Goal: Task Accomplishment & Management: Use online tool/utility

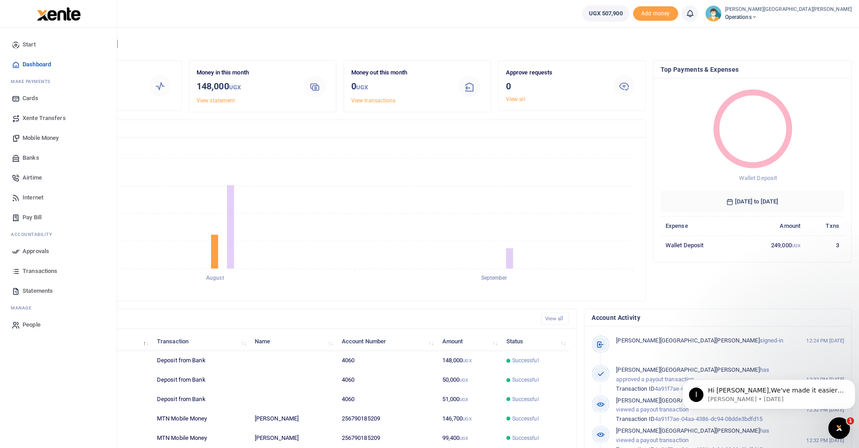
click at [39, 137] on span "Mobile Money" at bounding box center [41, 138] width 36 height 9
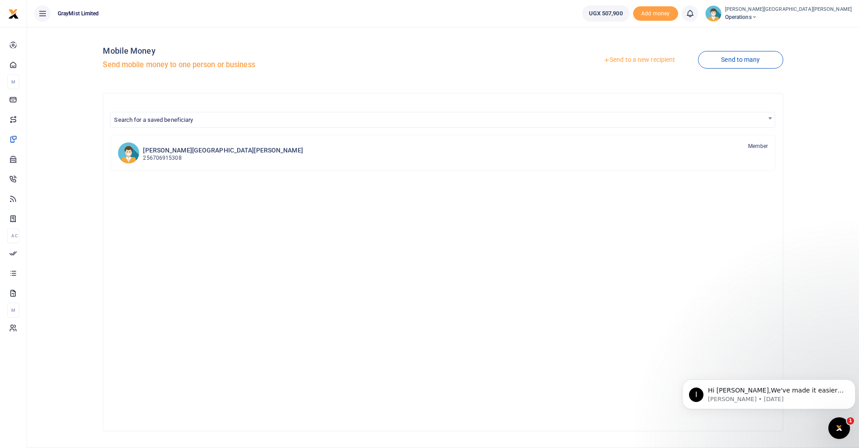
click at [627, 59] on link "Send to a new recipient" at bounding box center [640, 60] width 118 height 16
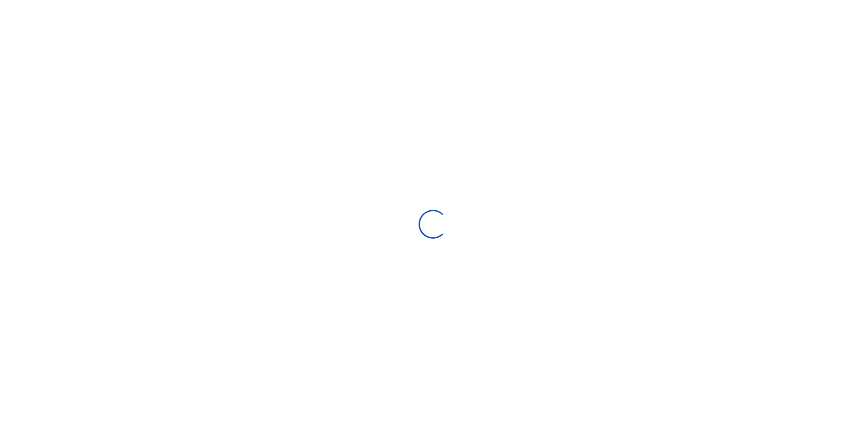
select select "Loading bundles"
select select
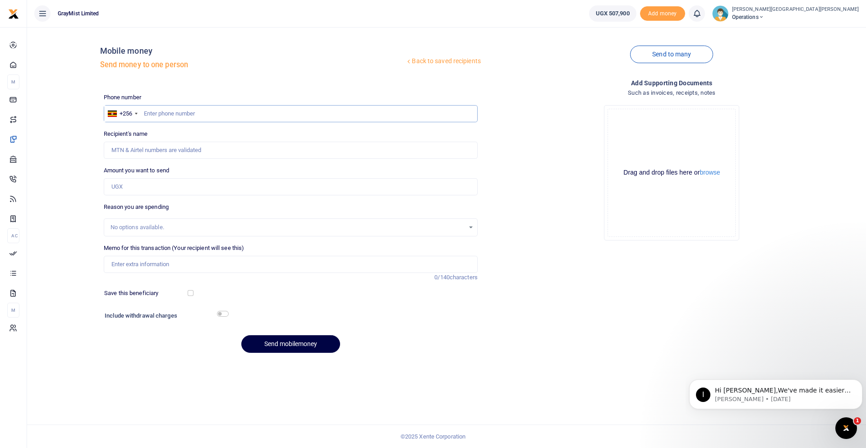
click at [170, 109] on input "text" at bounding box center [291, 113] width 374 height 17
type input "0790185209"
type input "Lean Nkwasibwe"
type input "0790185209"
click at [149, 188] on input "Amount you want to send" at bounding box center [291, 186] width 374 height 17
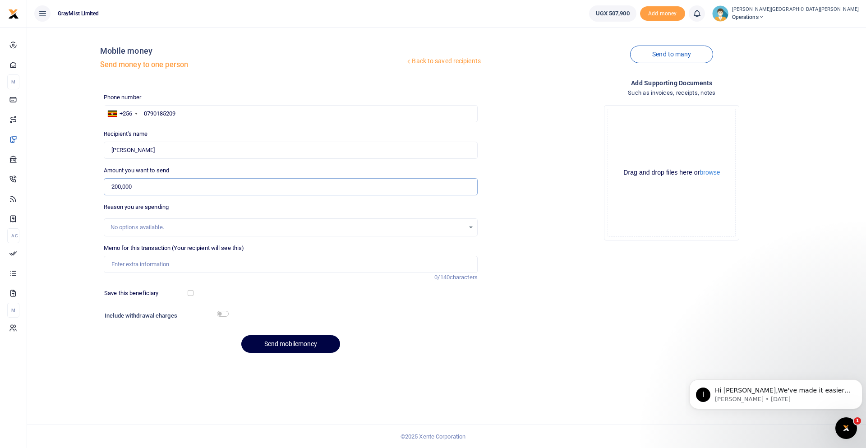
type input "200,000"
click at [149, 266] on input "Memo for this transaction (Your recipient will see this)" at bounding box center [291, 264] width 374 height 17
drag, startPoint x: 178, startPoint y: 263, endPoint x: 161, endPoint y: 263, distance: 16.7
click at [161, 263] on input "WokShopping20thAug25" at bounding box center [291, 264] width 374 height 17
click at [205, 264] on input "WokShopping1stSept25" at bounding box center [291, 264] width 374 height 17
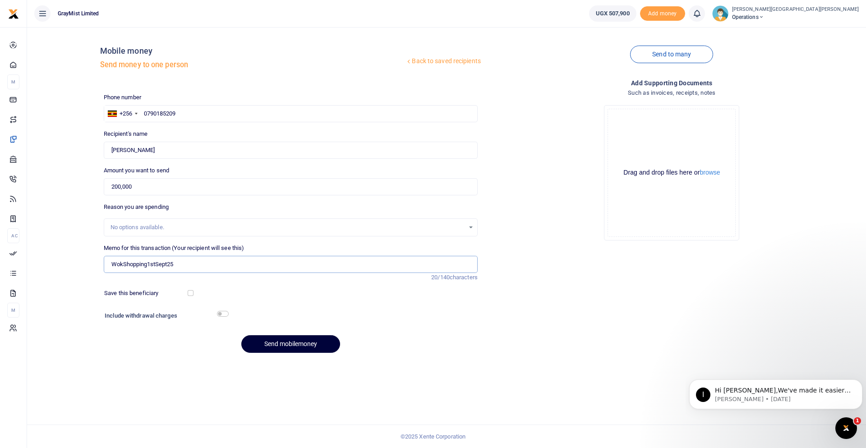
type input "WokShopping1stSept25"
click at [291, 341] on button "Send mobilemoney" at bounding box center [290, 344] width 99 height 18
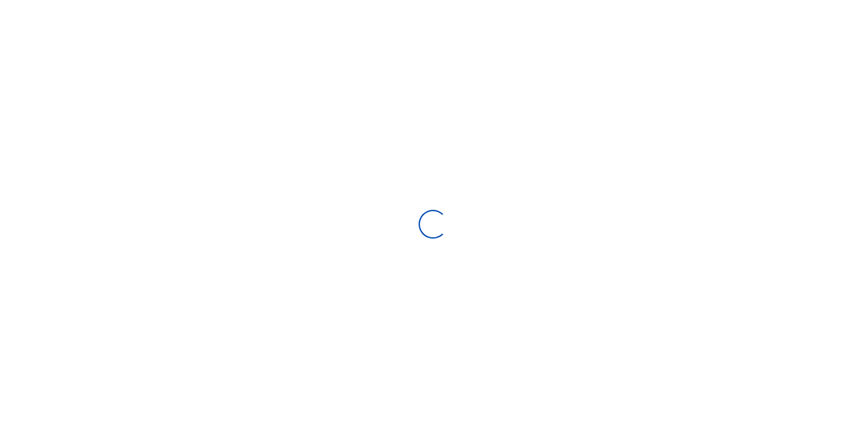
select select "Loading bundles"
select select
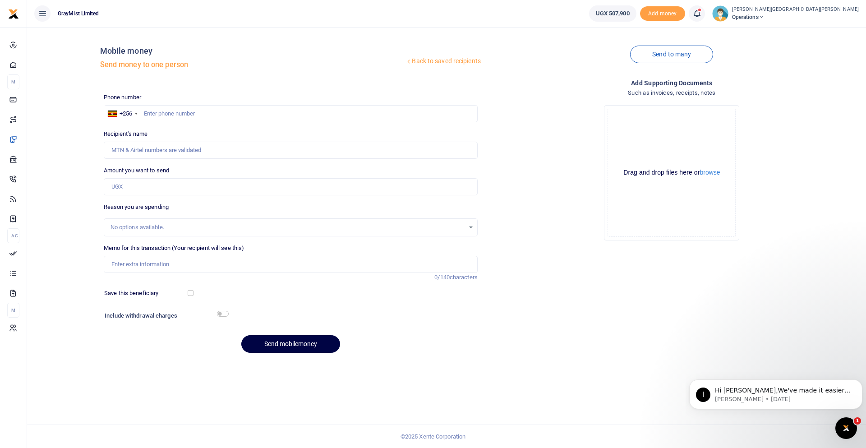
click at [701, 14] on span at bounding box center [701, 14] width 0 height 0
click at [597, 65] on small "You have 1 awaiting for your to act on" at bounding box center [640, 68] width 87 height 6
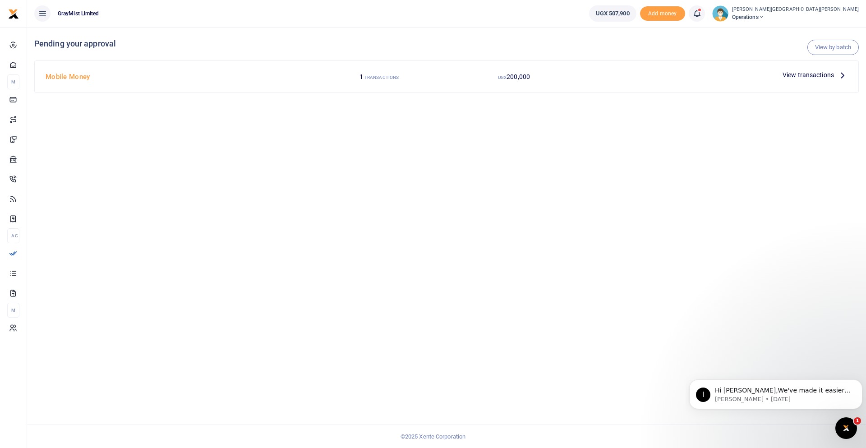
click at [834, 73] on span "View transactions" at bounding box center [808, 75] width 51 height 10
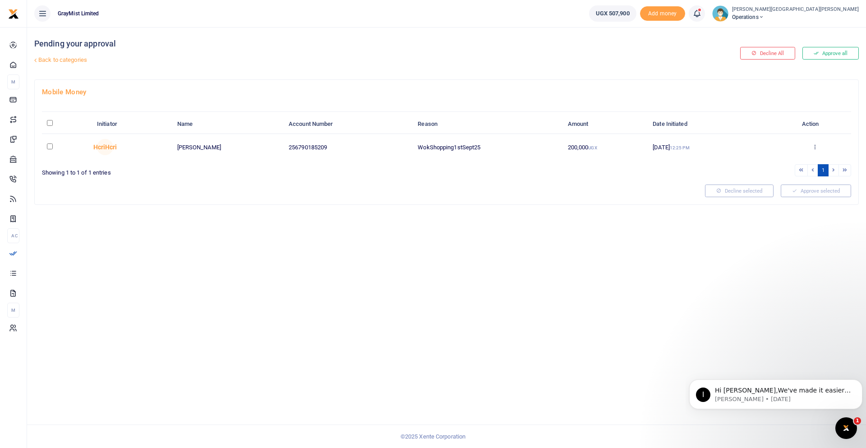
click at [45, 148] on td at bounding box center [67, 147] width 50 height 26
click at [51, 148] on input "checkbox" at bounding box center [50, 146] width 6 height 6
checkbox input "true"
click at [807, 189] on button "Approve selected (1)" at bounding box center [813, 190] width 77 height 13
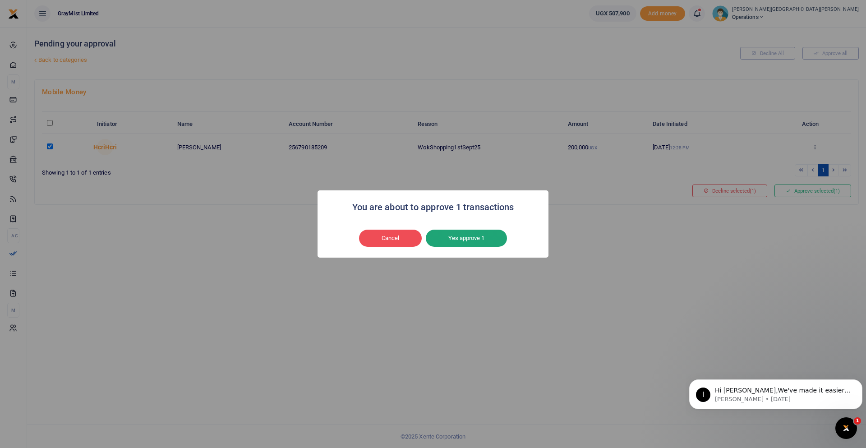
click at [463, 238] on button "Yes approve 1" at bounding box center [466, 238] width 81 height 17
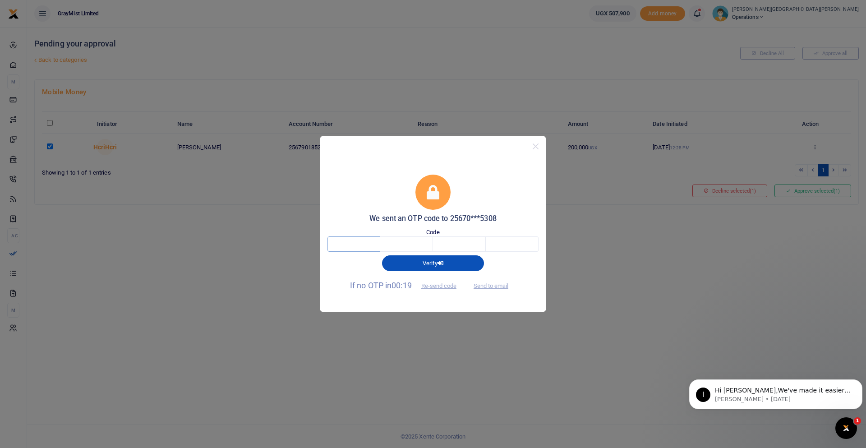
click at [368, 243] on input "text" at bounding box center [353, 243] width 53 height 15
type input "1"
type input "9"
type input "4"
type input "0"
